Goal: Find specific page/section: Find specific page/section

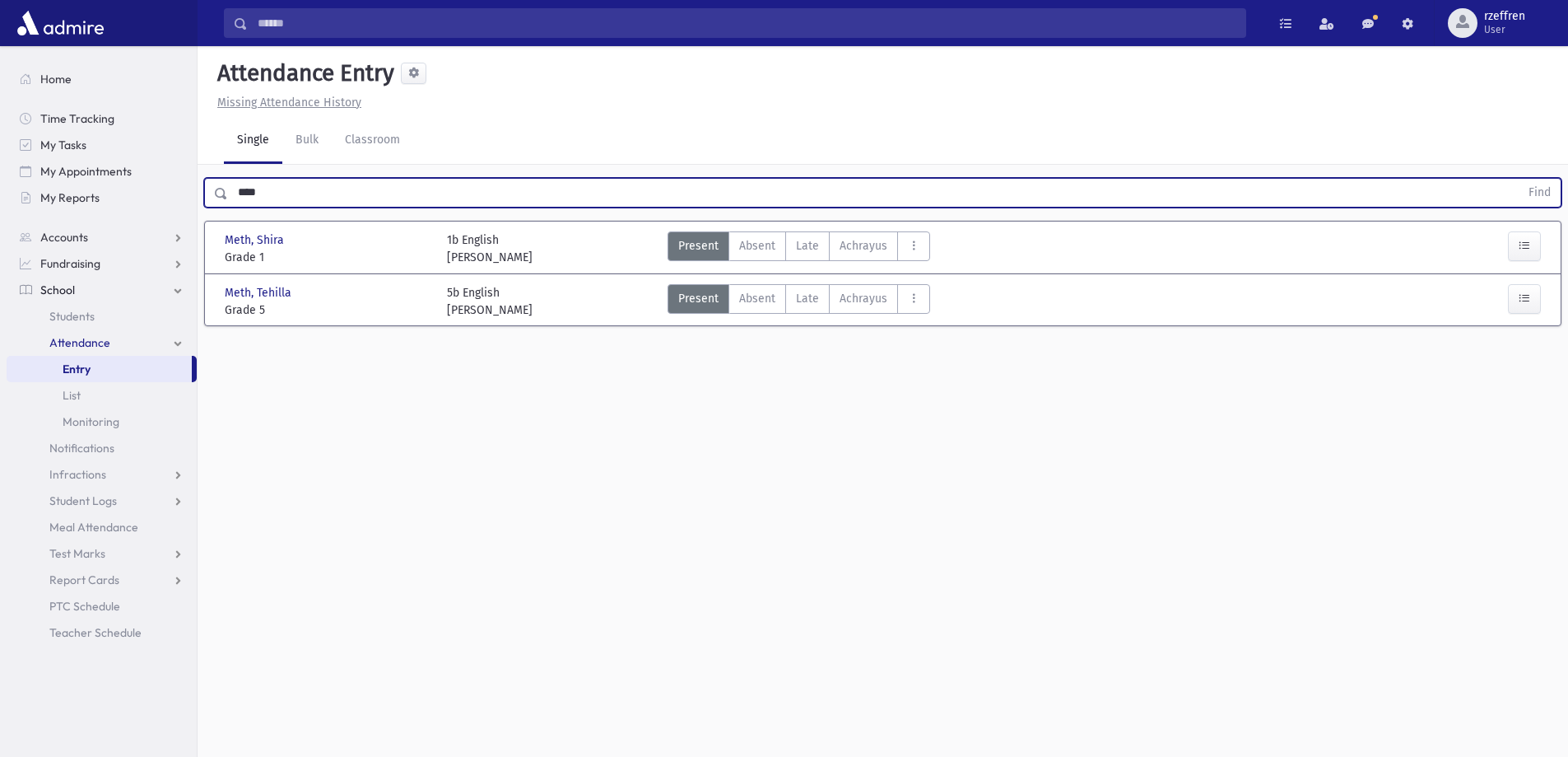
drag, startPoint x: 270, startPoint y: 196, endPoint x: 198, endPoint y: 185, distance: 72.8
click at [198, 185] on div "**** Find" at bounding box center [882, 190] width 1370 height 50
click at [1519, 178] on button "Find" at bounding box center [1540, 192] width 42 height 28
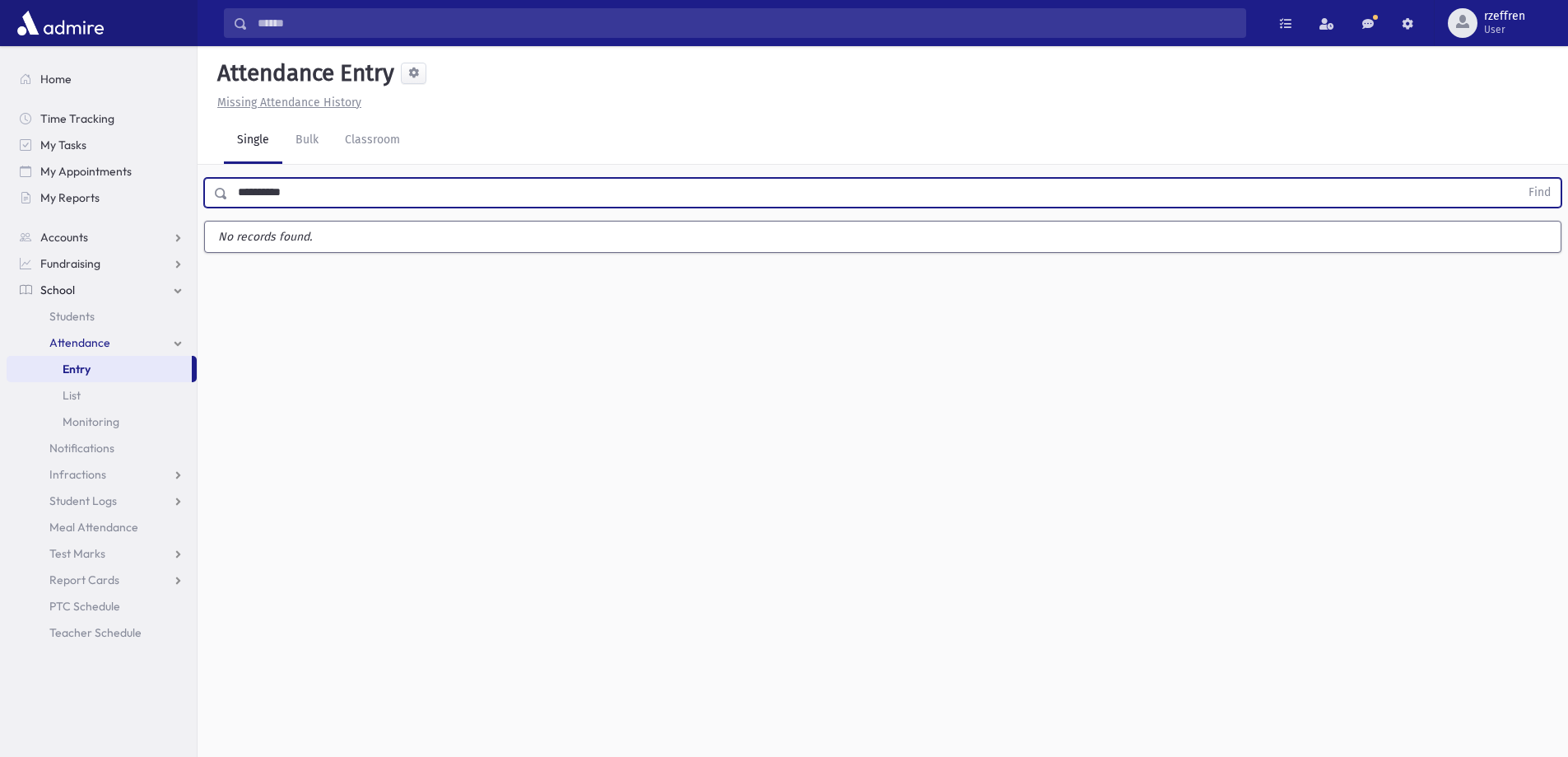
drag, startPoint x: 298, startPoint y: 194, endPoint x: 265, endPoint y: 196, distance: 33.1
click at [265, 196] on input "**********" at bounding box center [874, 192] width 1292 height 30
click at [1519, 178] on button "Find" at bounding box center [1540, 192] width 42 height 28
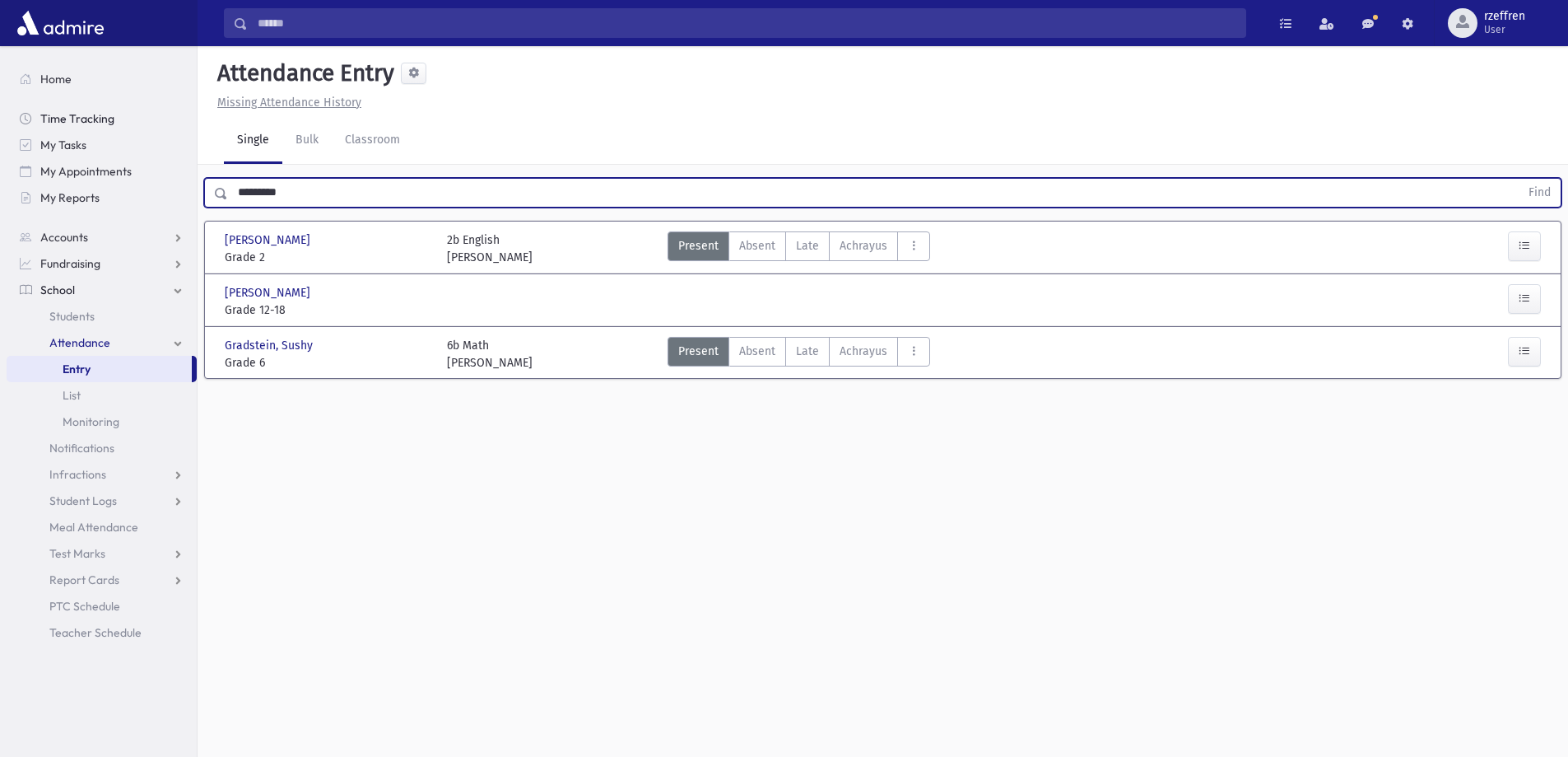
drag, startPoint x: 304, startPoint y: 200, endPoint x: 90, endPoint y: 125, distance: 226.8
click at [97, 130] on div "Search Results All Accounts" at bounding box center [784, 397] width 1568 height 794
click at [1519, 178] on button "Find" at bounding box center [1540, 192] width 42 height 28
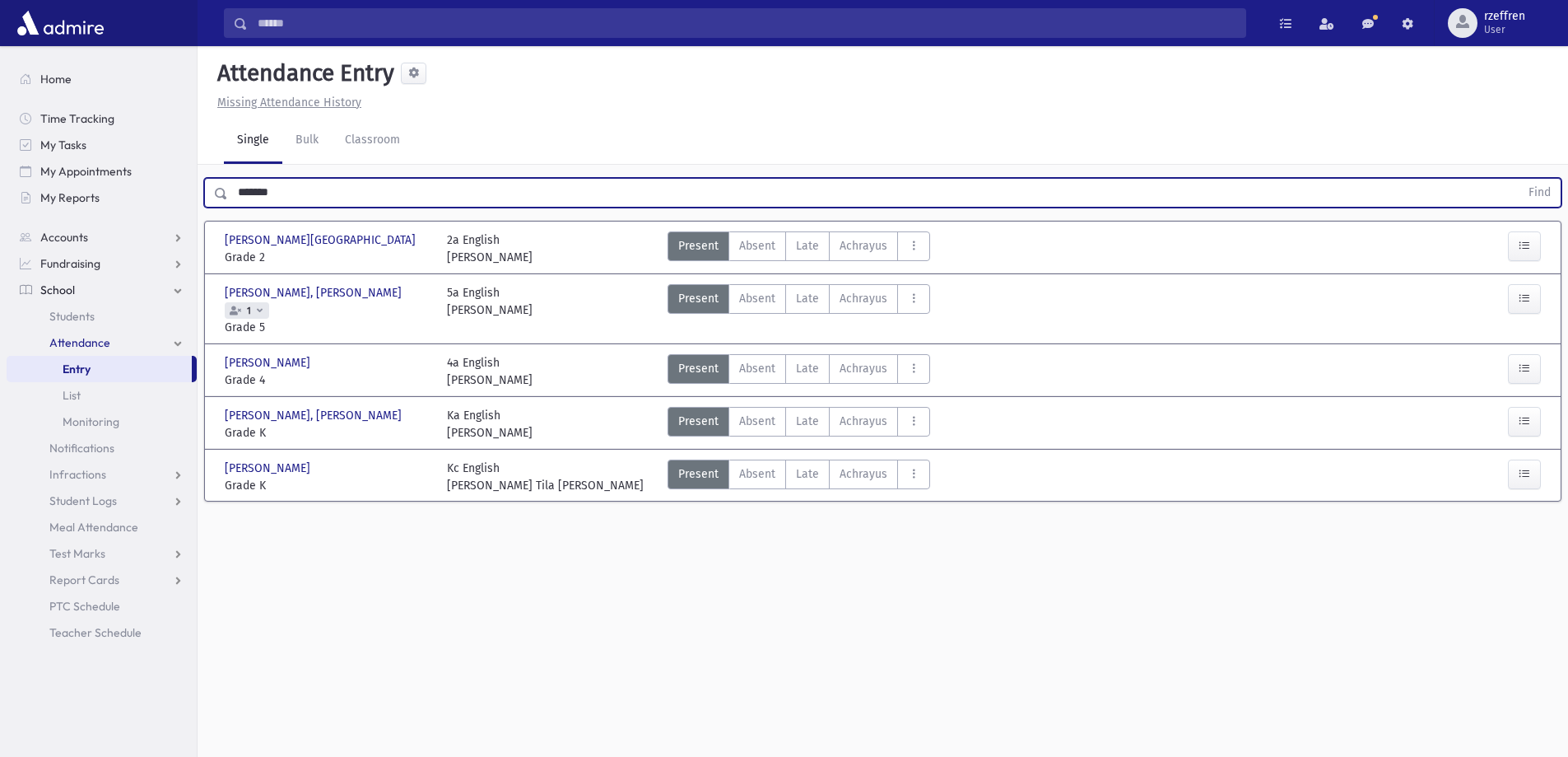
drag, startPoint x: 294, startPoint y: 177, endPoint x: 0, endPoint y: 184, distance: 294.1
click at [65, 184] on div "Search Results All Accounts" at bounding box center [784, 397] width 1568 height 794
click at [1519, 178] on button "Find" at bounding box center [1540, 192] width 42 height 28
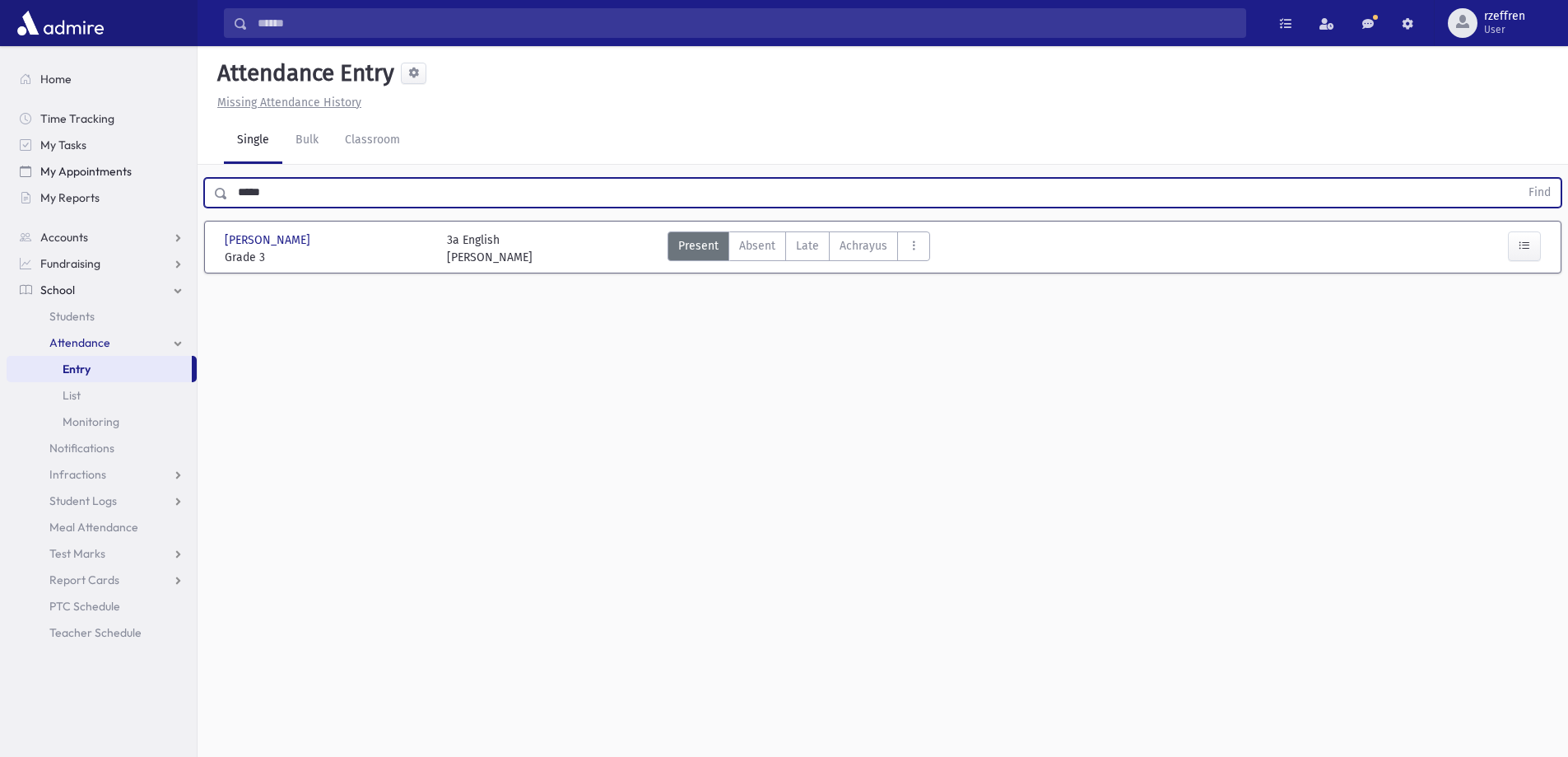
drag, startPoint x: 274, startPoint y: 182, endPoint x: 186, endPoint y: 162, distance: 90.2
click at [186, 162] on div "Search Results All Accounts" at bounding box center [784, 397] width 1568 height 794
click at [1519, 178] on button "Find" at bounding box center [1540, 192] width 42 height 28
drag, startPoint x: 288, startPoint y: 201, endPoint x: 158, endPoint y: 179, distance: 131.8
click at [158, 179] on div "Search Results All Accounts" at bounding box center [784, 397] width 1568 height 794
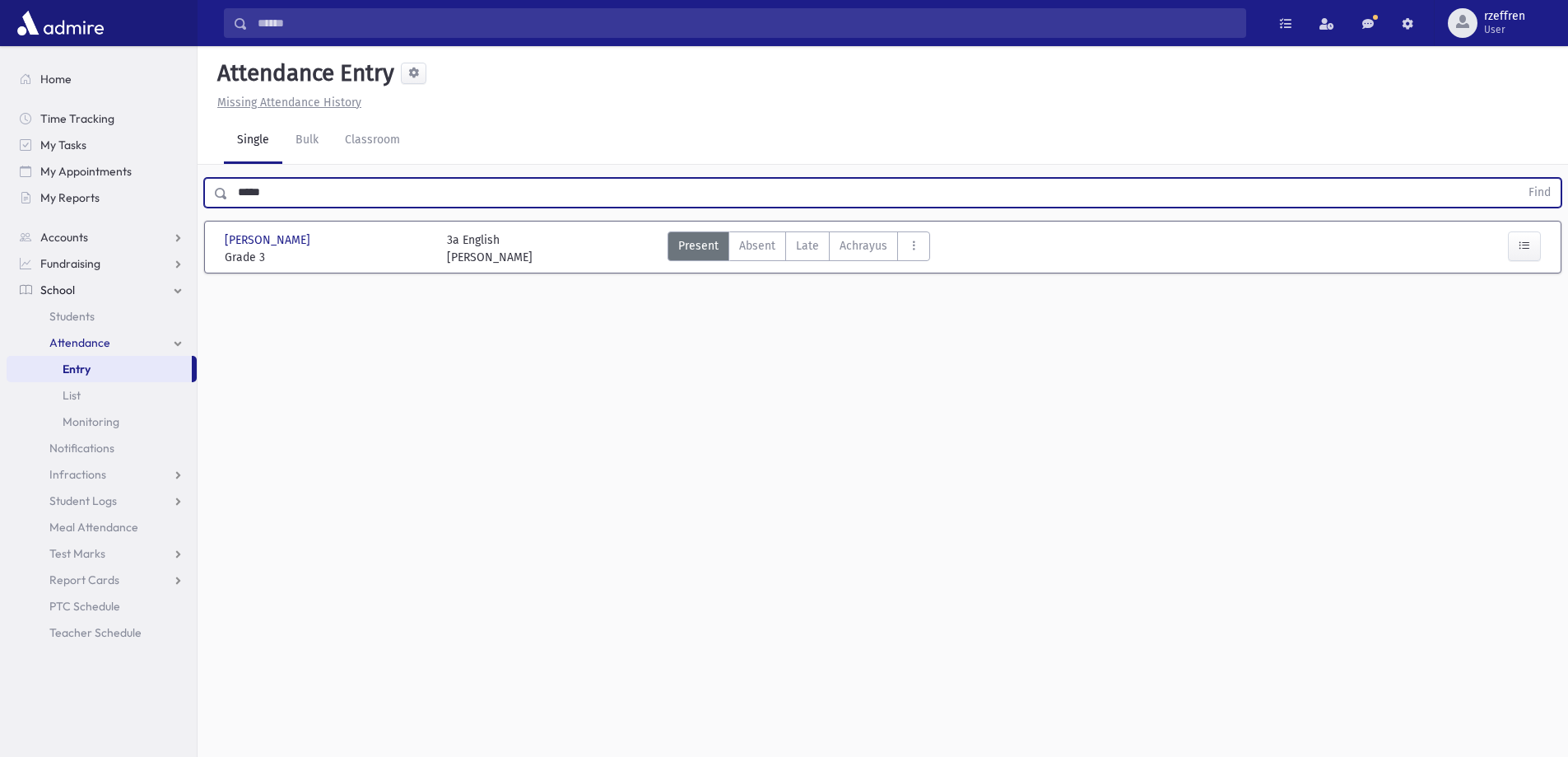
click at [288, 200] on input "*****" at bounding box center [874, 192] width 1292 height 30
drag, startPoint x: 288, startPoint y: 200, endPoint x: 97, endPoint y: 149, distance: 197.7
click at [97, 149] on div "Search Results All Accounts" at bounding box center [784, 397] width 1568 height 794
click at [1519, 178] on button "Find" at bounding box center [1540, 192] width 42 height 28
drag, startPoint x: 275, startPoint y: 195, endPoint x: 0, endPoint y: 85, distance: 296.2
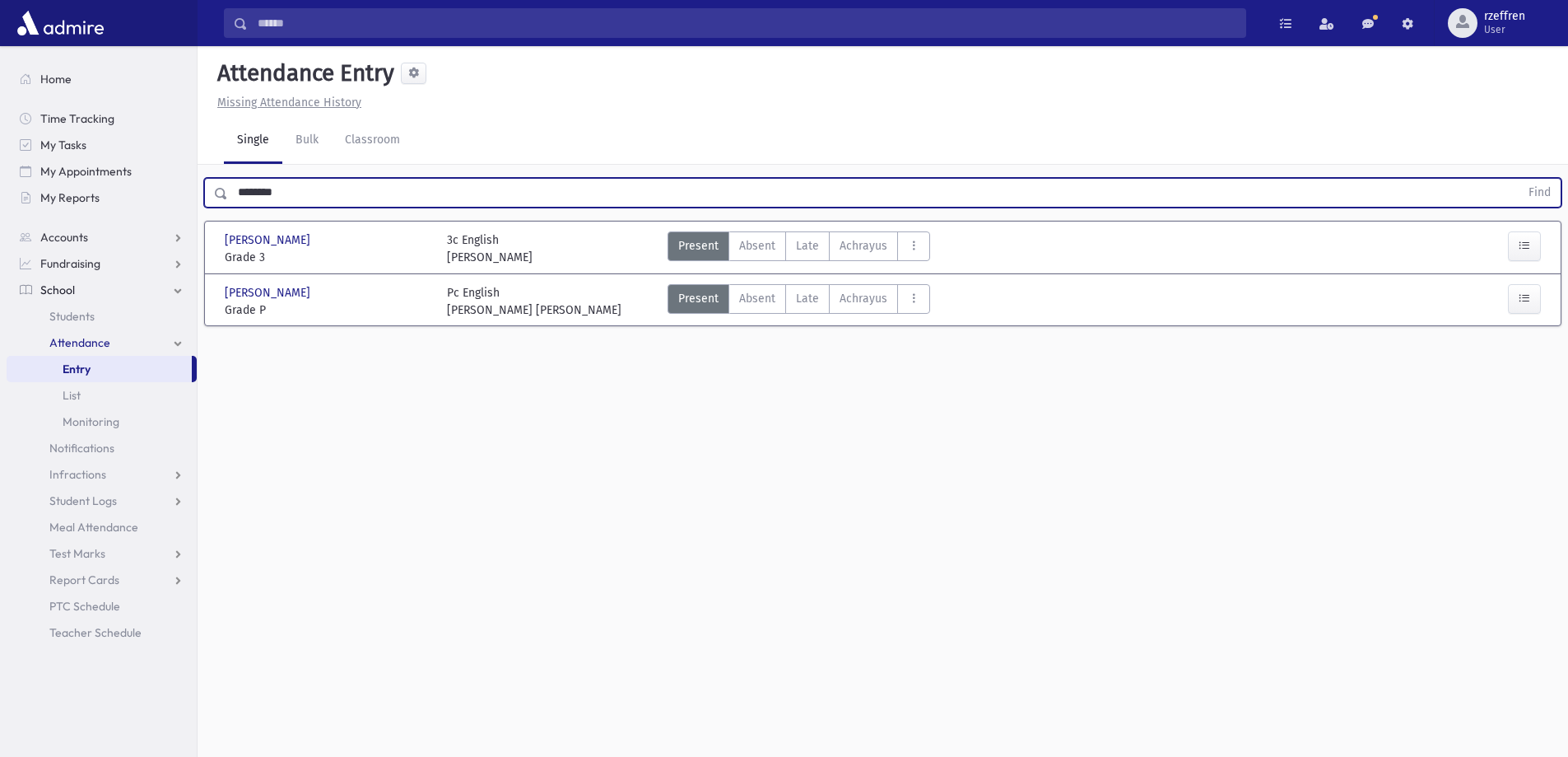
click at [0, 86] on div "Search Results All Accounts" at bounding box center [784, 397] width 1568 height 794
type input "*"
click at [1519, 178] on button "Find" at bounding box center [1540, 192] width 42 height 28
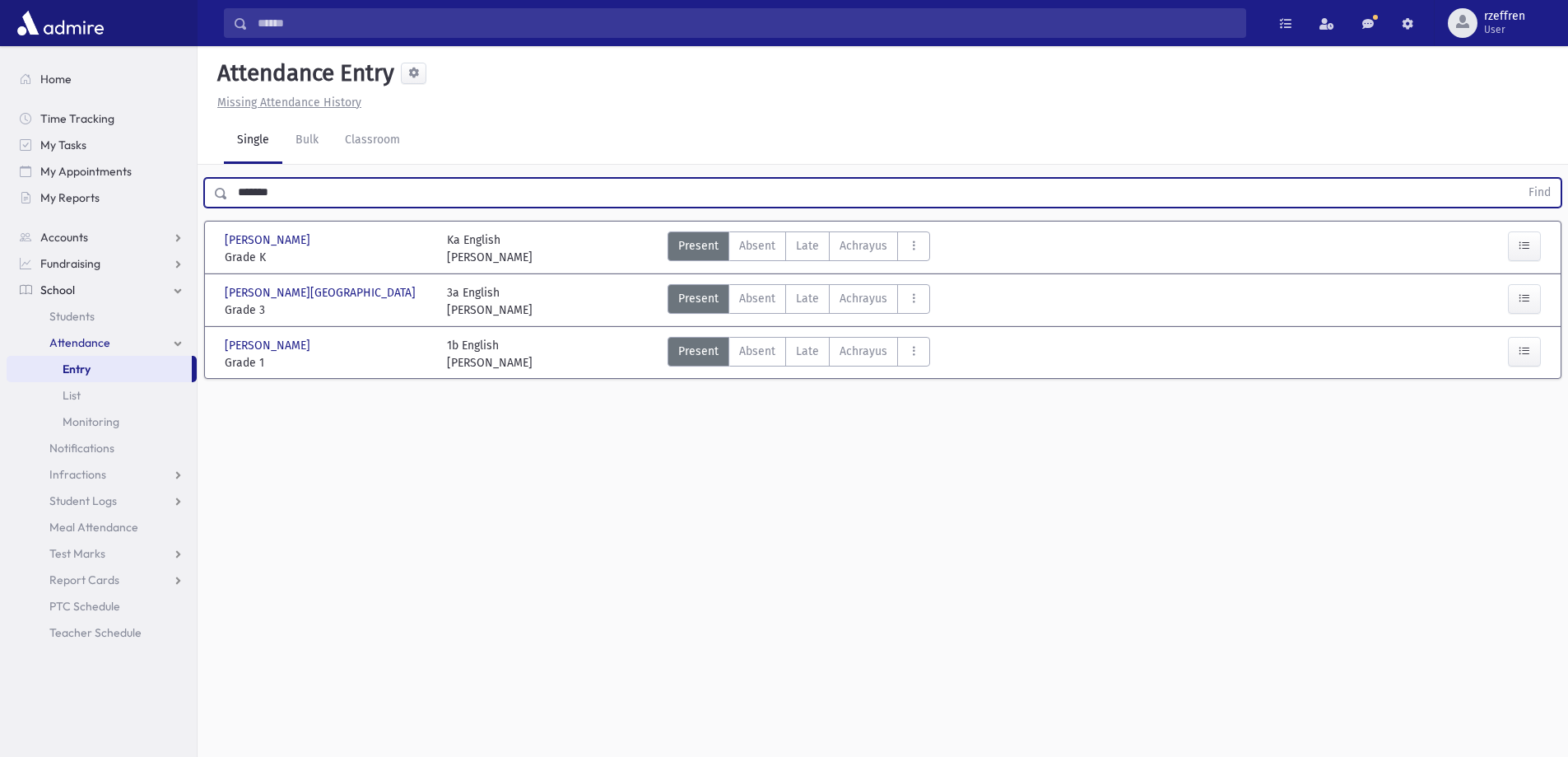
drag, startPoint x: 278, startPoint y: 183, endPoint x: 0, endPoint y: 123, distance: 284.4
click at [0, 127] on div "Search Results All Accounts" at bounding box center [784, 397] width 1568 height 794
click at [1519, 178] on button "Find" at bounding box center [1540, 192] width 42 height 28
drag, startPoint x: 291, startPoint y: 191, endPoint x: 11, endPoint y: 158, distance: 281.9
click at [24, 173] on div "Search Results All Accounts" at bounding box center [784, 397] width 1568 height 794
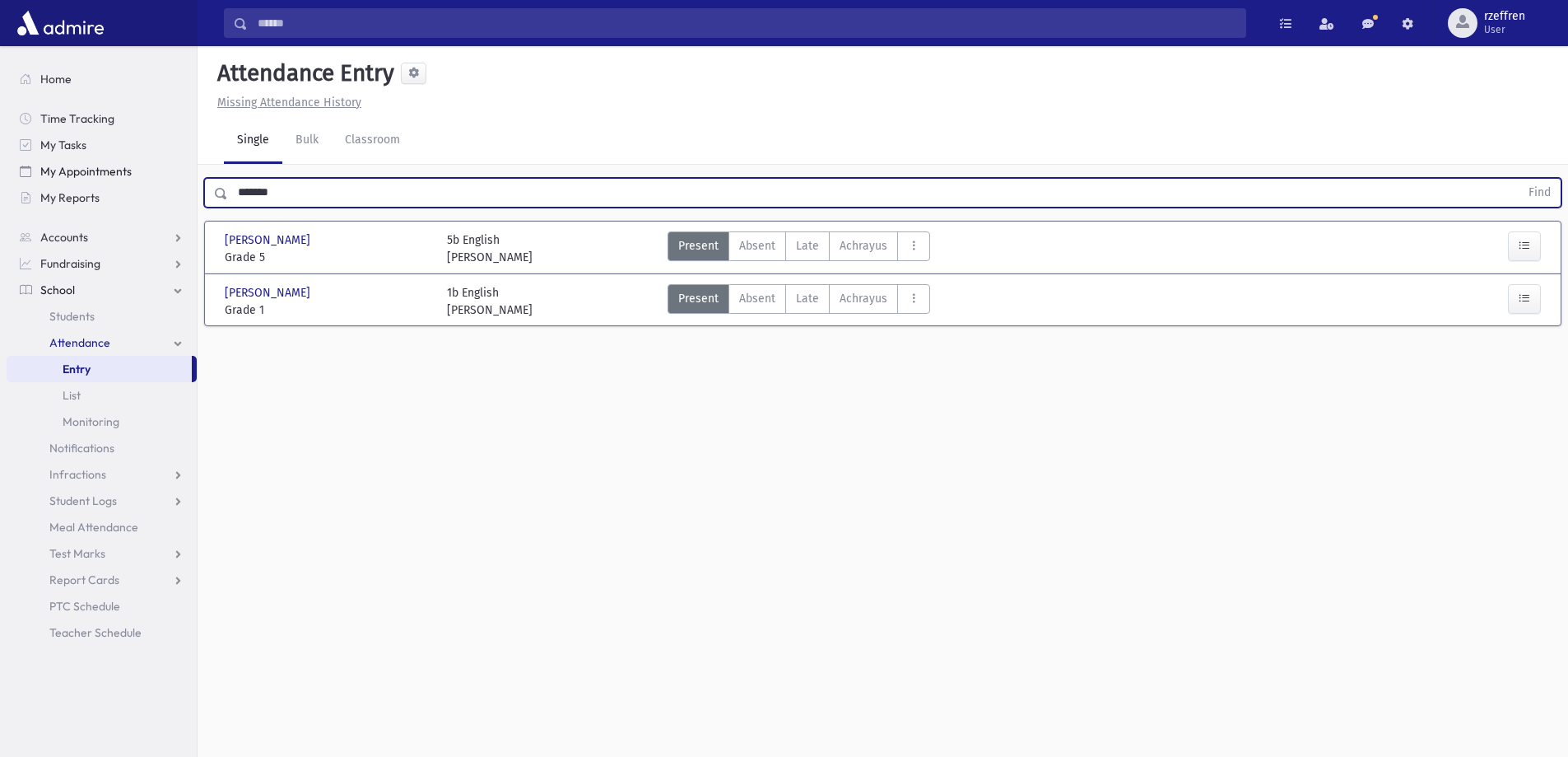
type input "*******"
click at [1519, 178] on button "Find" at bounding box center [1540, 192] width 42 height 28
click at [72, 316] on span "Students" at bounding box center [72, 316] width 45 height 14
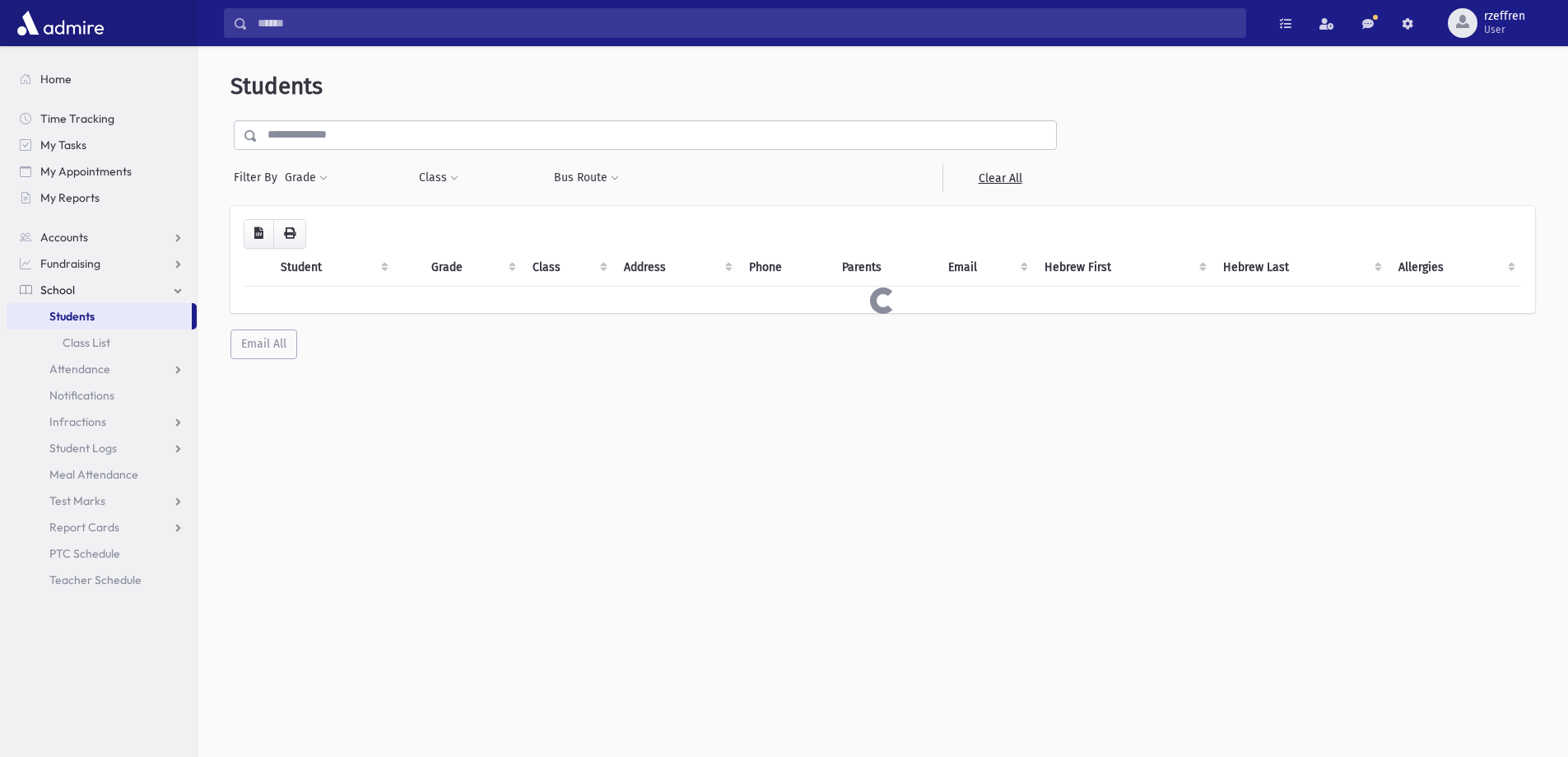
click at [360, 129] on input "text" at bounding box center [657, 134] width 799 height 30
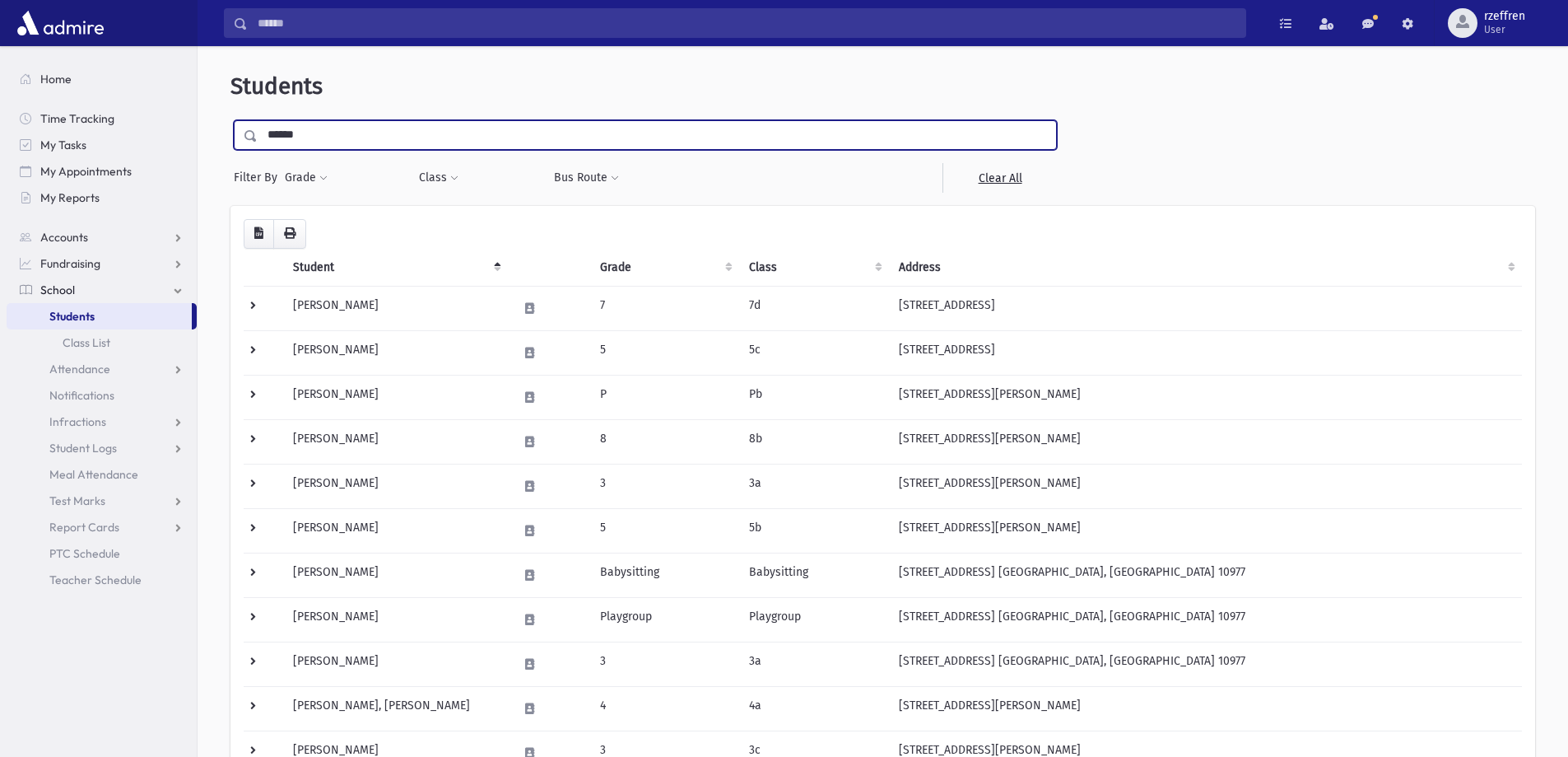
type input "******"
click at [230, 120] on input "submit" at bounding box center [253, 130] width 46 height 22
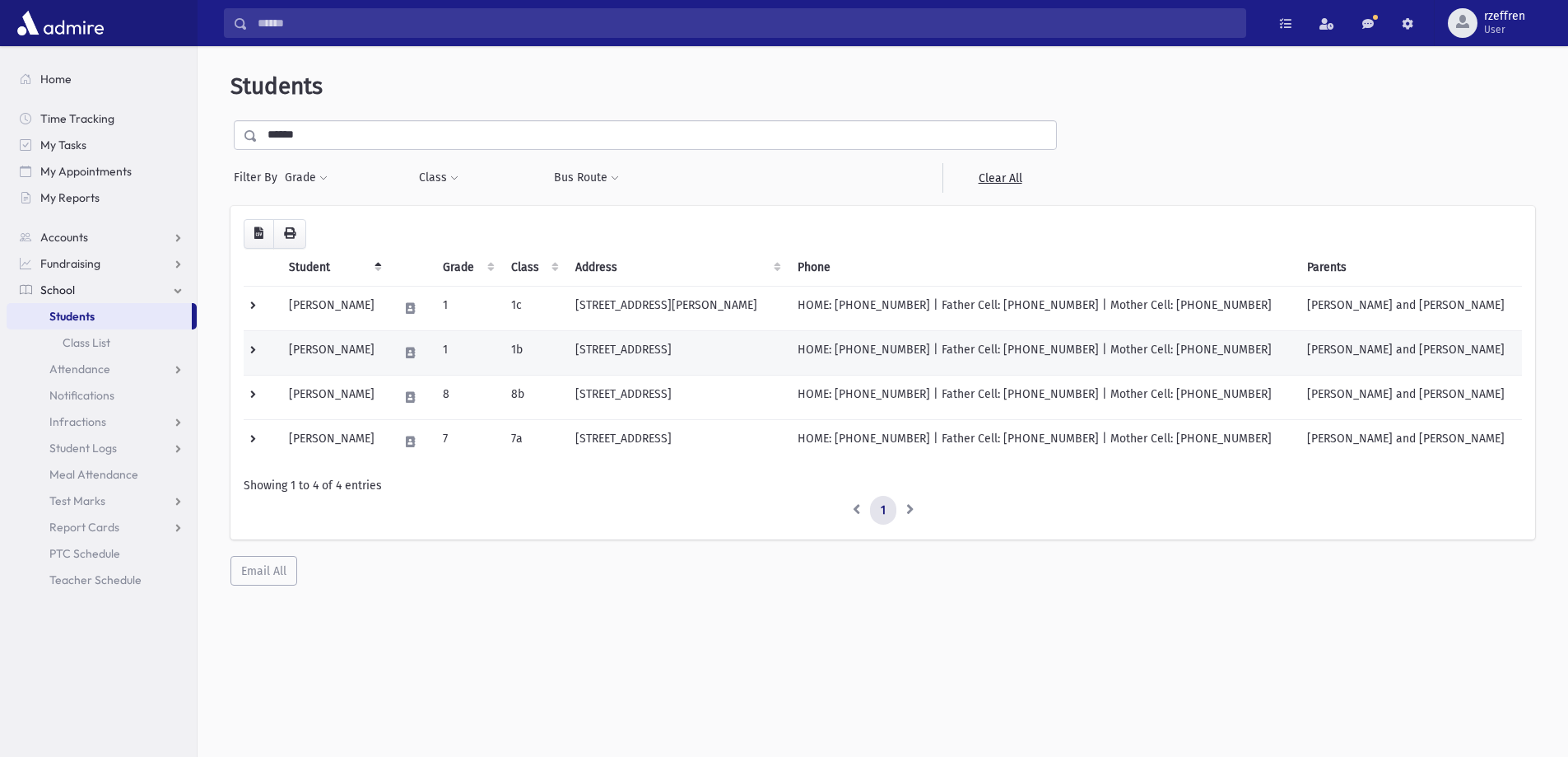
click at [497, 352] on td "1" at bounding box center [467, 352] width 68 height 44
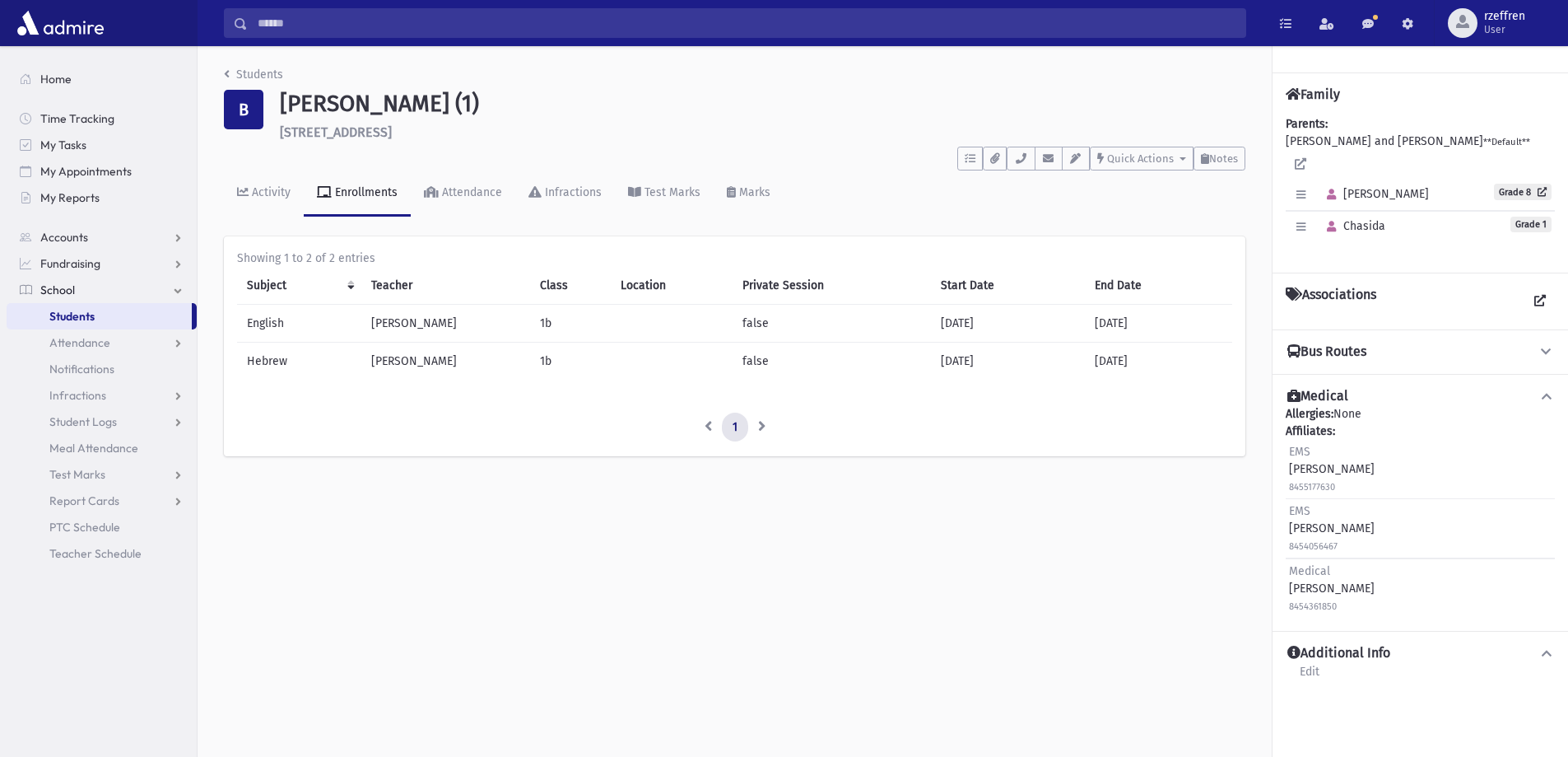
drag, startPoint x: 462, startPoint y: 366, endPoint x: 502, endPoint y: 378, distance: 41.8
click at [502, 378] on td "Morah Stark" at bounding box center [446, 360] width 169 height 37
click at [466, 362] on td "Morah Stark" at bounding box center [446, 360] width 169 height 37
click at [456, 368] on td "Morah Stark" at bounding box center [446, 360] width 169 height 37
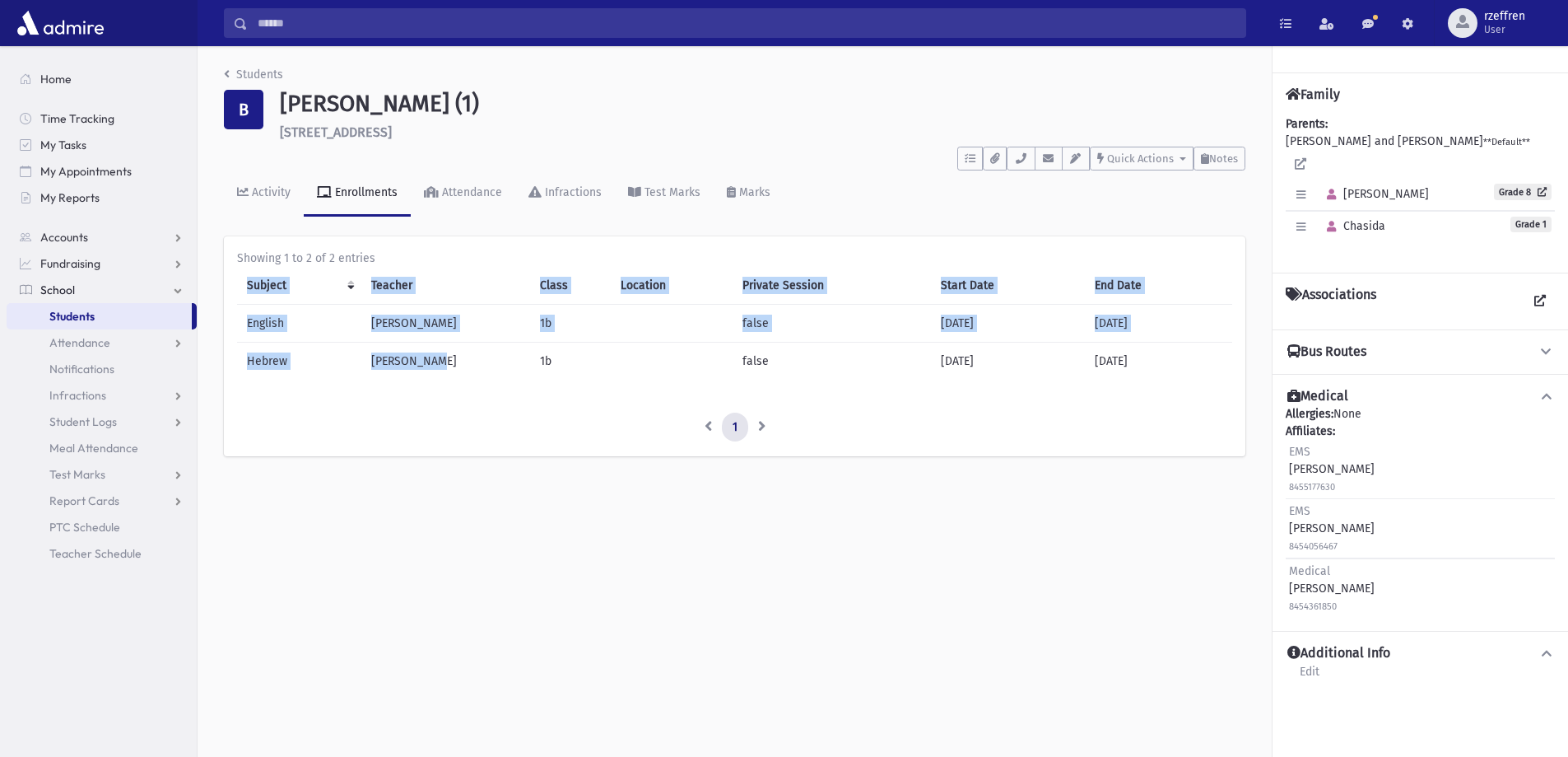
drag, startPoint x: 456, startPoint y: 368, endPoint x: 221, endPoint y: 321, distance: 239.7
click at [221, 321] on div "Students B Berkowitz, Chasida (1) 32 Countryside Way Fallsburg **** To Do's No …" at bounding box center [735, 269] width 1074 height 446
click at [451, 371] on td "Morah Stark" at bounding box center [446, 360] width 169 height 37
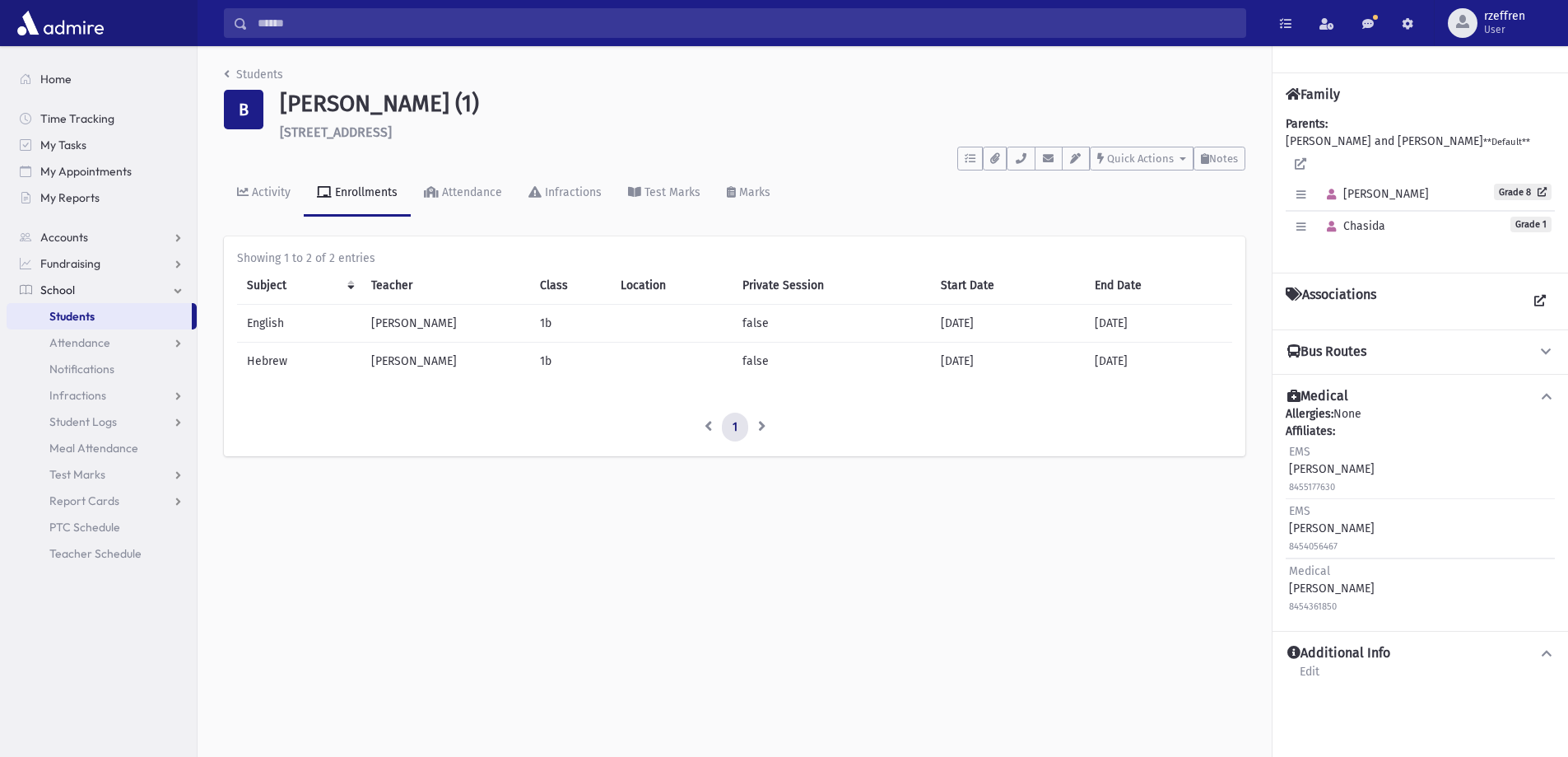
click at [455, 375] on td "Morah Stark" at bounding box center [446, 360] width 169 height 37
drag, startPoint x: 440, startPoint y: 367, endPoint x: 466, endPoint y: 371, distance: 26.3
click at [466, 371] on td "Morah Stark" at bounding box center [446, 360] width 169 height 37
click at [281, 66] on li "Students" at bounding box center [254, 75] width 59 height 17
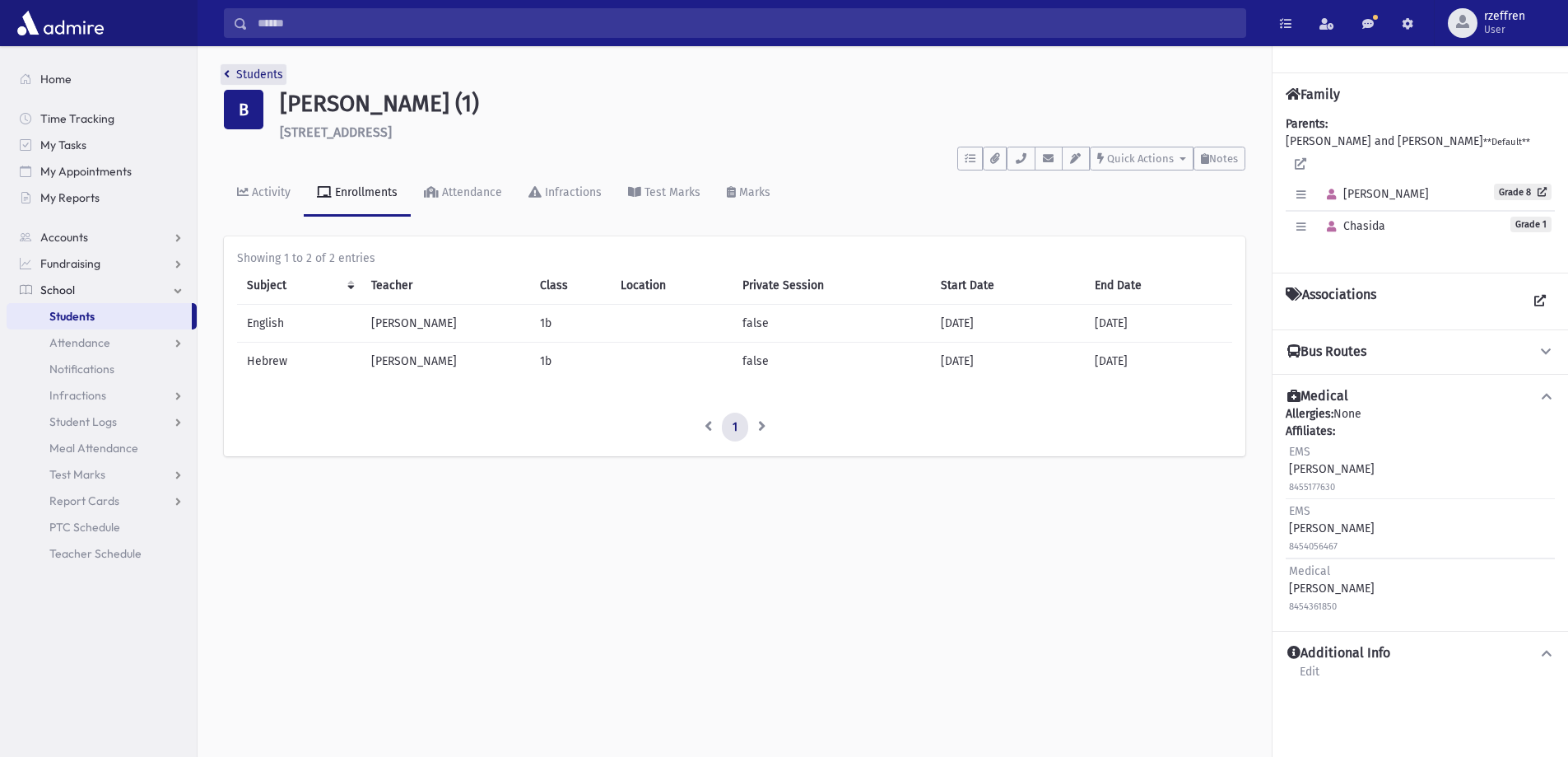
click at [276, 77] on link "Students" at bounding box center [254, 74] width 59 height 14
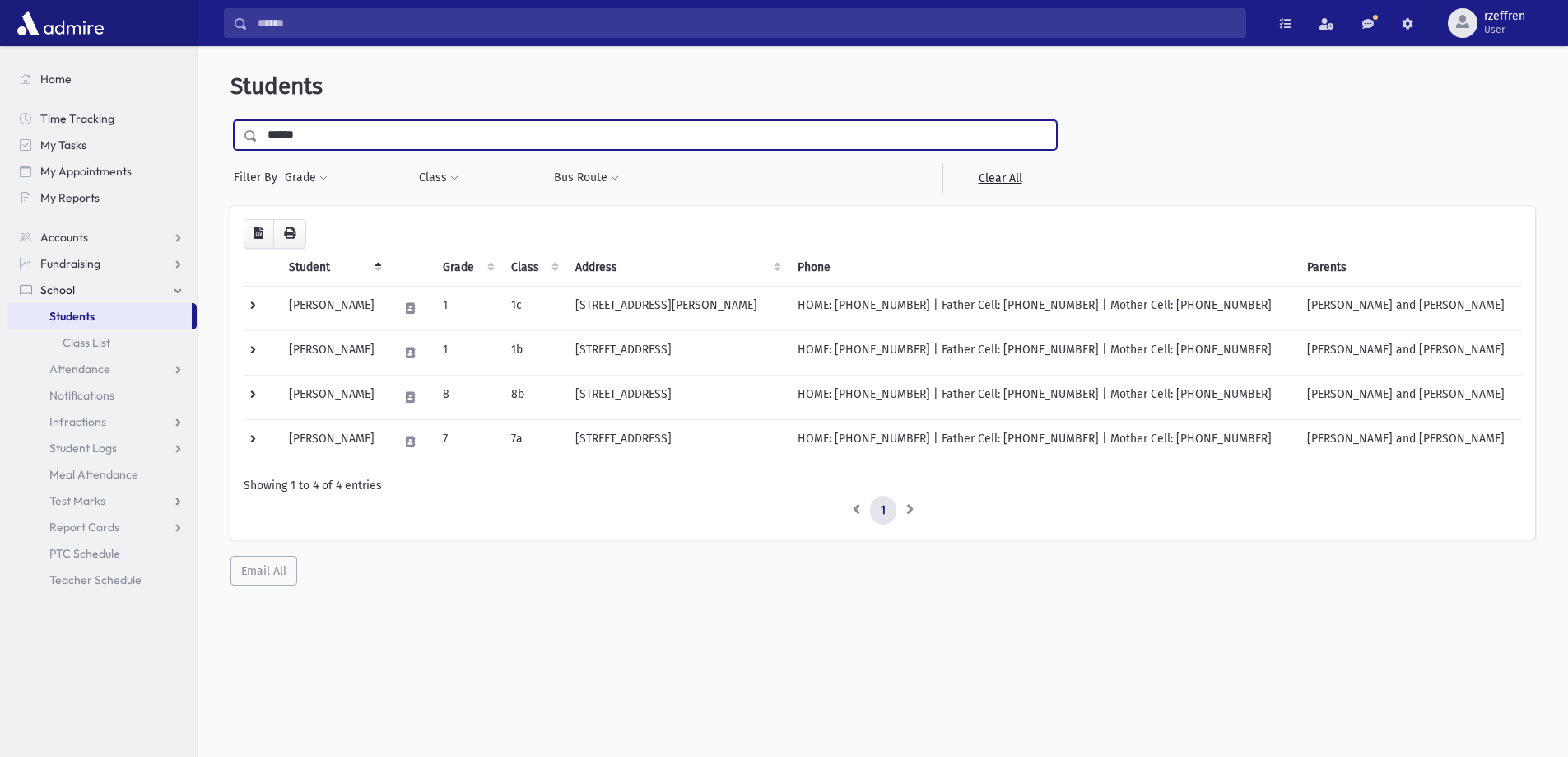
click at [315, 137] on input "******" at bounding box center [657, 134] width 799 height 30
click at [90, 364] on span "Attendance" at bounding box center [81, 368] width 61 height 14
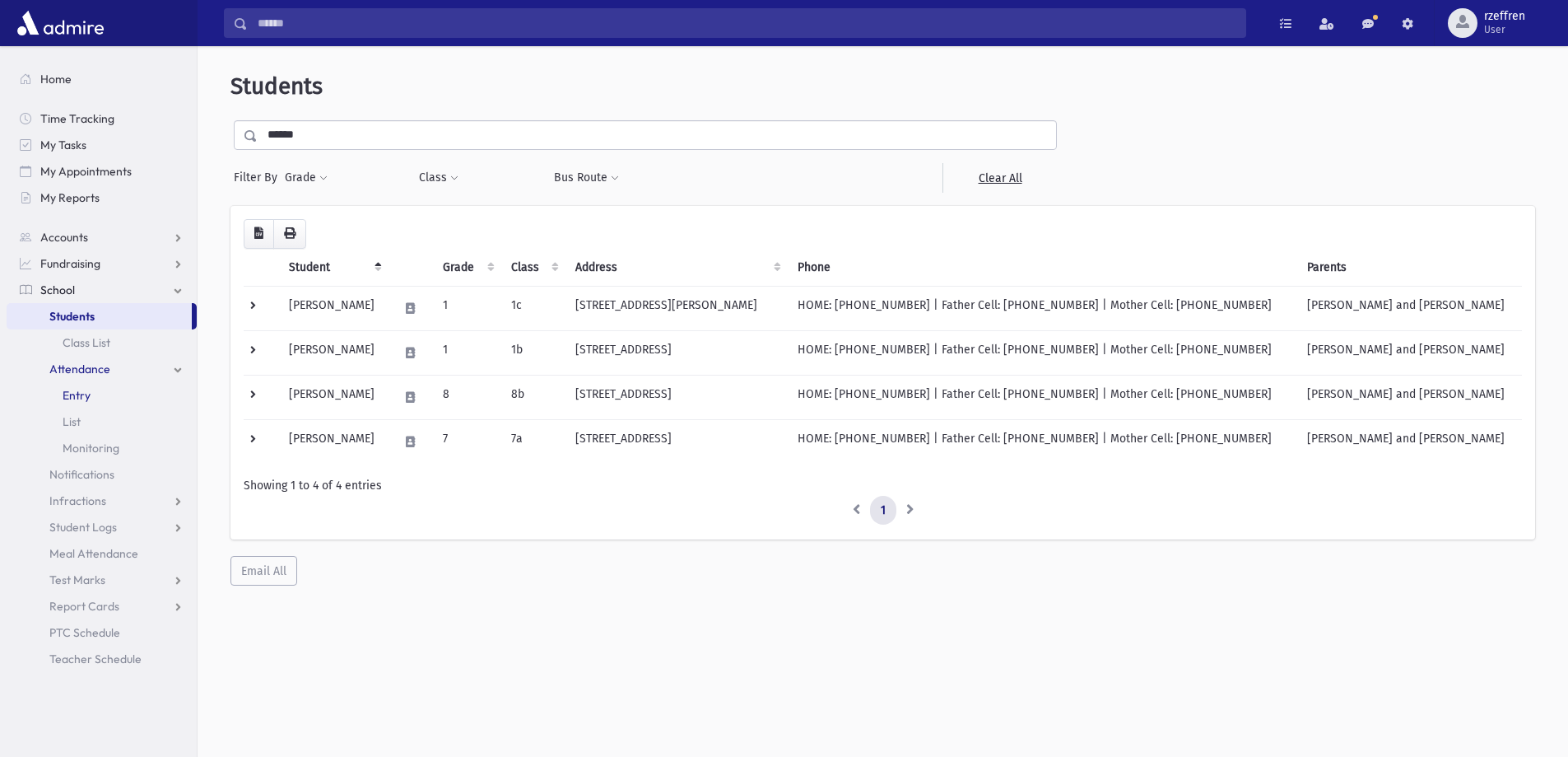
click at [87, 387] on link "Entry" at bounding box center [102, 394] width 190 height 26
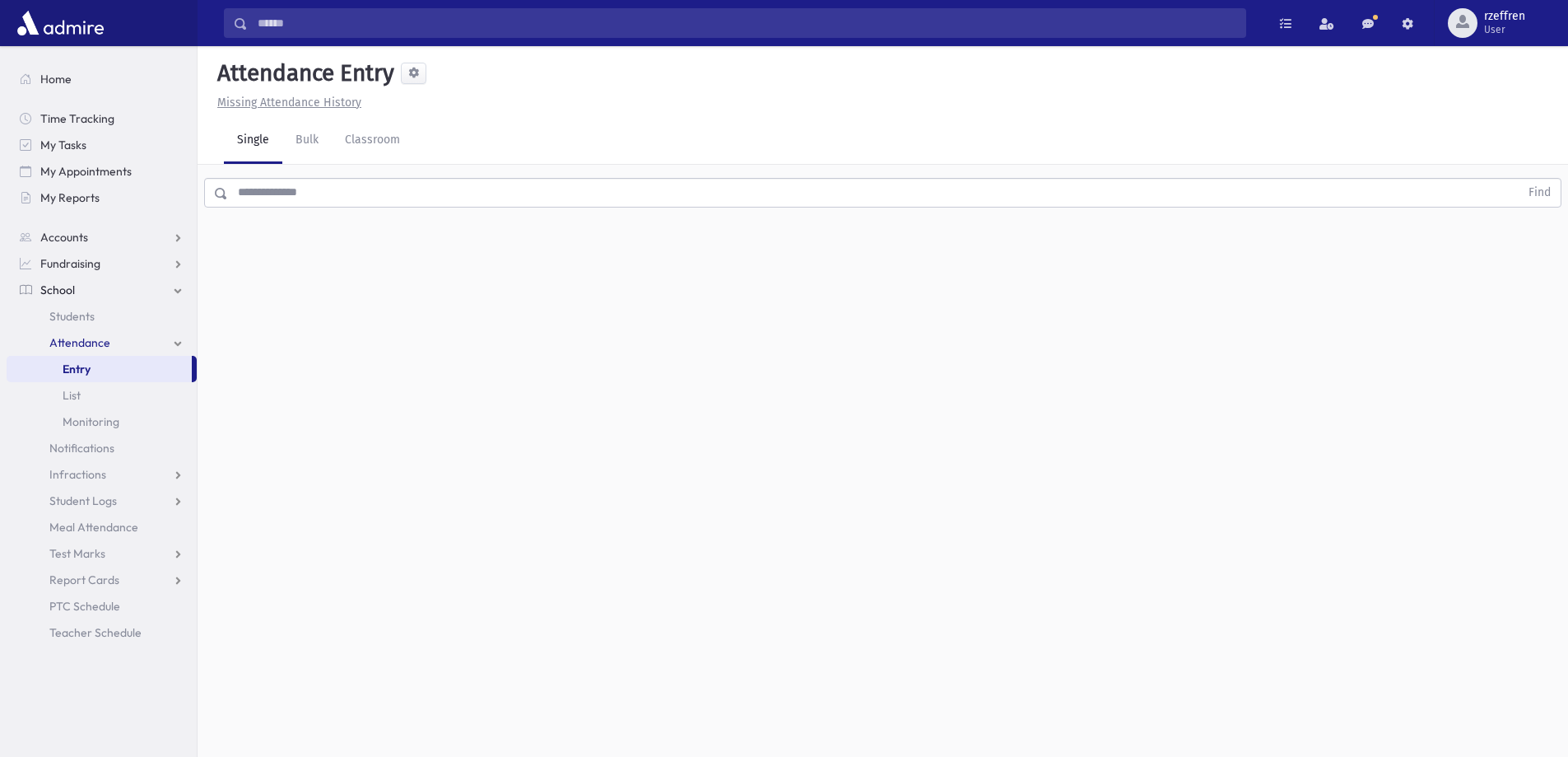
click at [347, 193] on input "text" at bounding box center [874, 192] width 1292 height 30
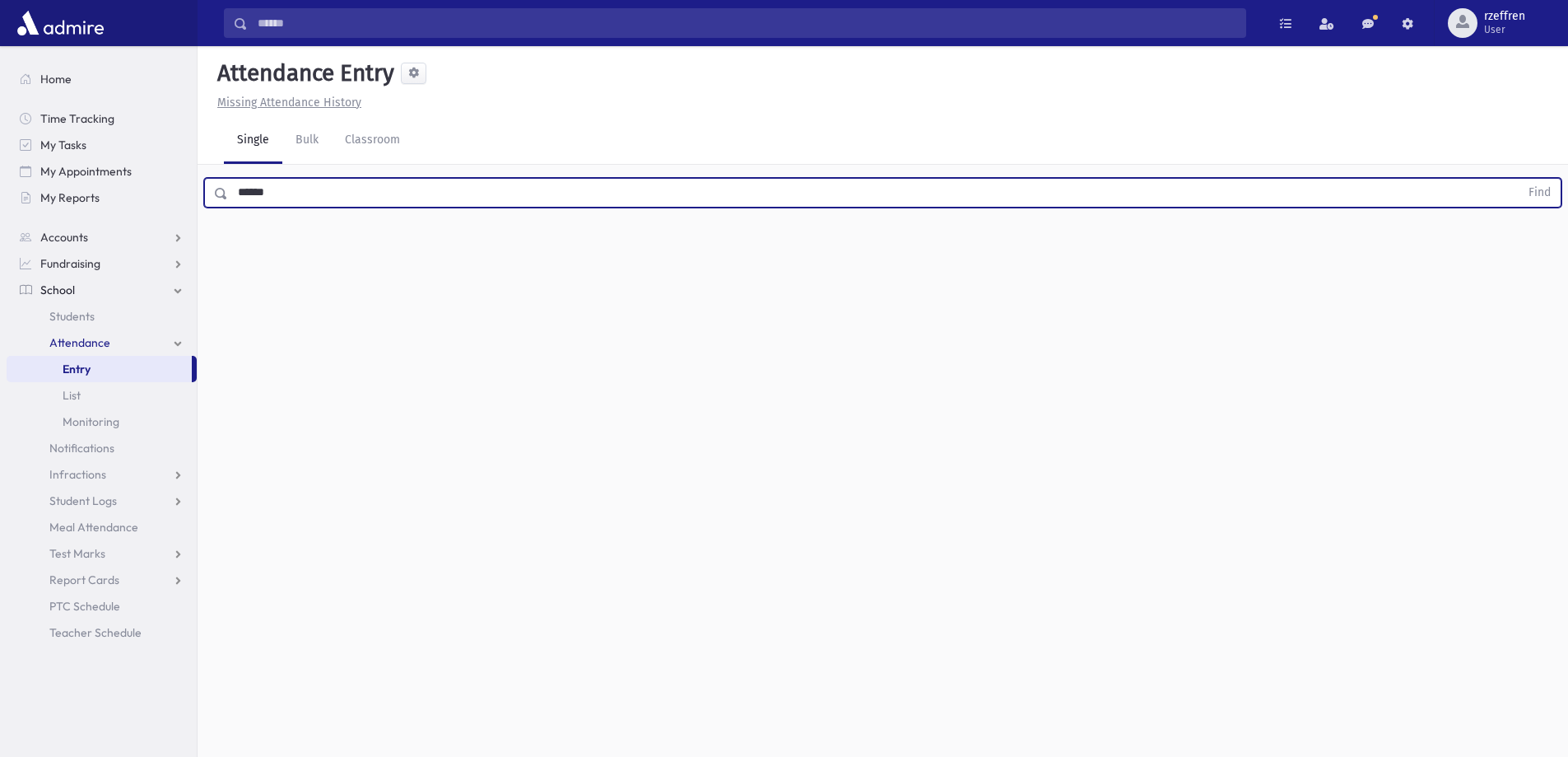
type input "******"
click at [1519, 178] on button "Find" at bounding box center [1540, 192] width 42 height 28
